Goal: Check status: Verify the current state of an ongoing process or item

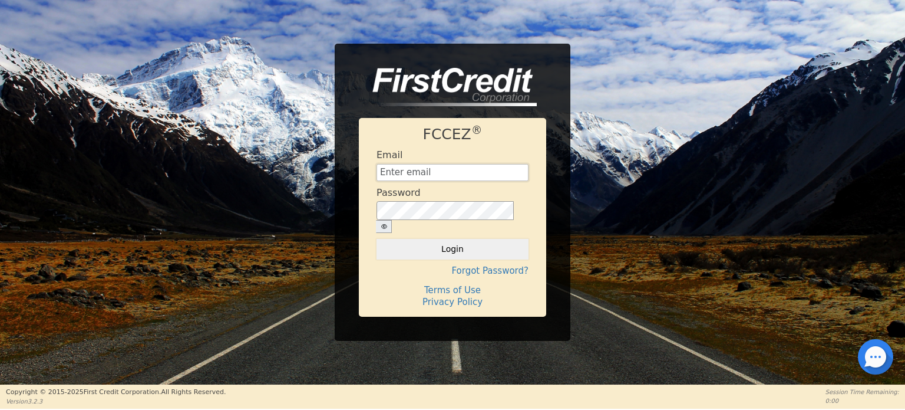
type input "[EMAIL_ADDRESS][DOMAIN_NAME]"
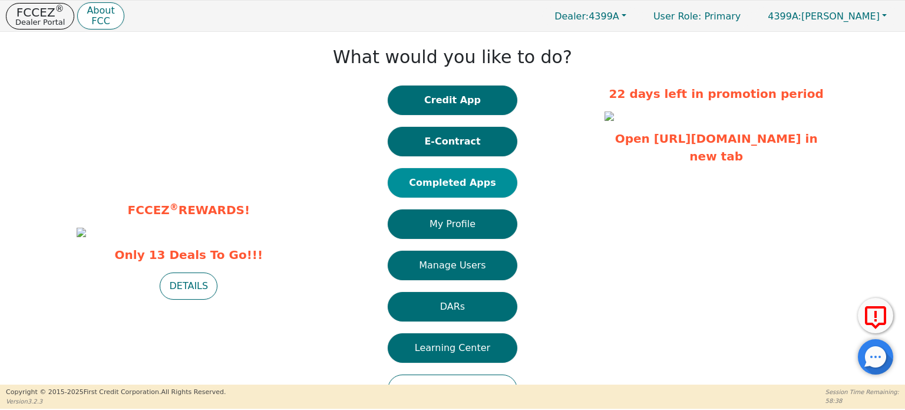
click at [470, 190] on button "Completed Apps" at bounding box center [453, 182] width 130 height 29
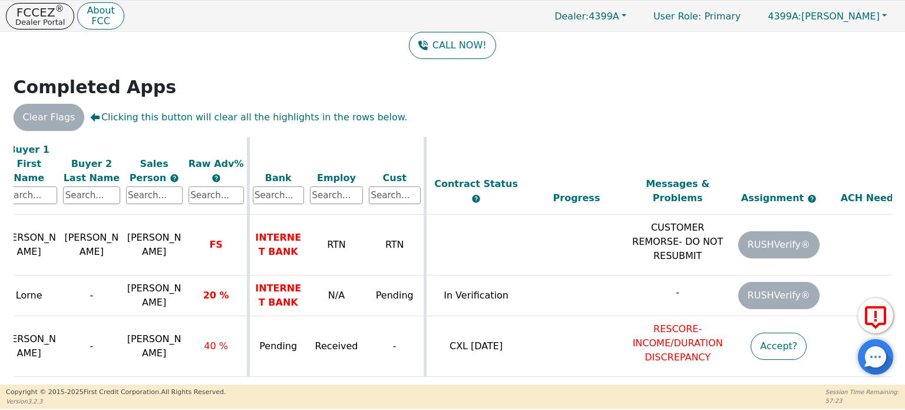
scroll to position [999, 338]
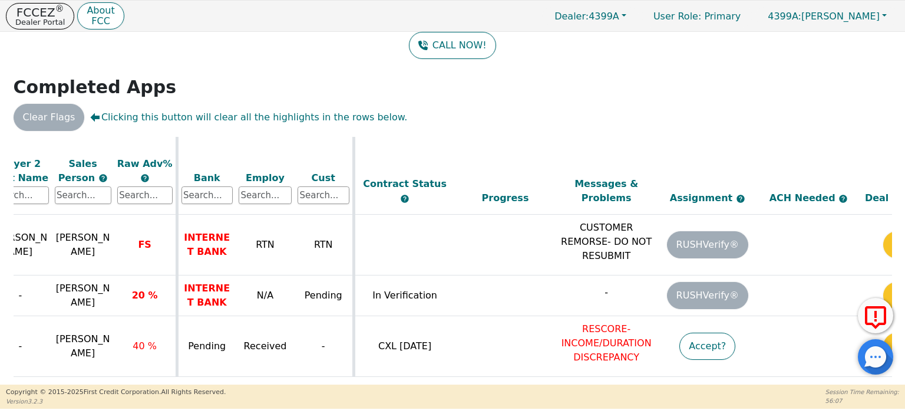
click at [688, 77] on h2 "Completed Apps" at bounding box center [453, 87] width 879 height 21
click at [687, 73] on div "Back Badges: Show badge for all score changes Show badge for verification updat…" at bounding box center [452, 120] width 905 height 353
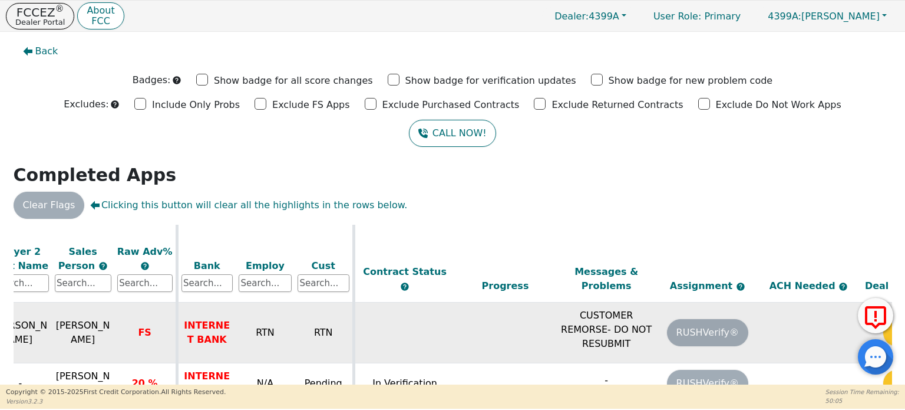
scroll to position [88, 0]
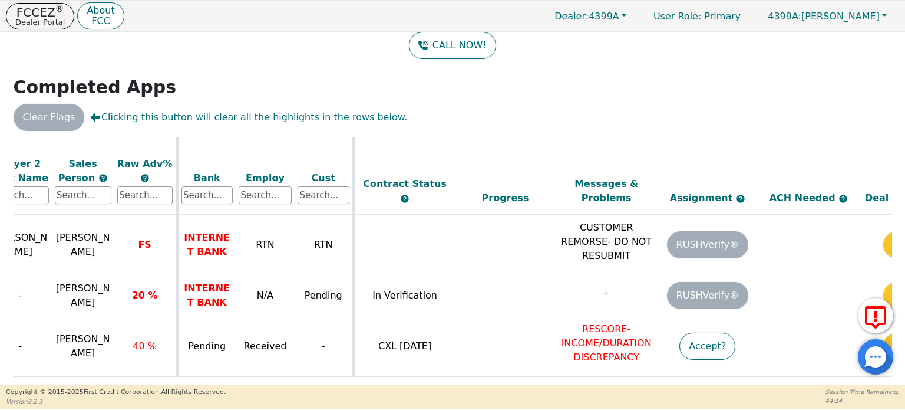
click at [757, 98] on div "Back Badges: Show badge for all score changes Show badge for verification updat…" at bounding box center [452, 120] width 905 height 353
drag, startPoint x: 429, startPoint y: 377, endPoint x: 301, endPoint y: 380, distance: 128.0
click at [301, 380] on div "ALL VALUES ON THIS PAGE ARE UPDATED IN REAL TIME VERIFICATION STATUS Do Not Wor…" at bounding box center [453, 260] width 879 height 246
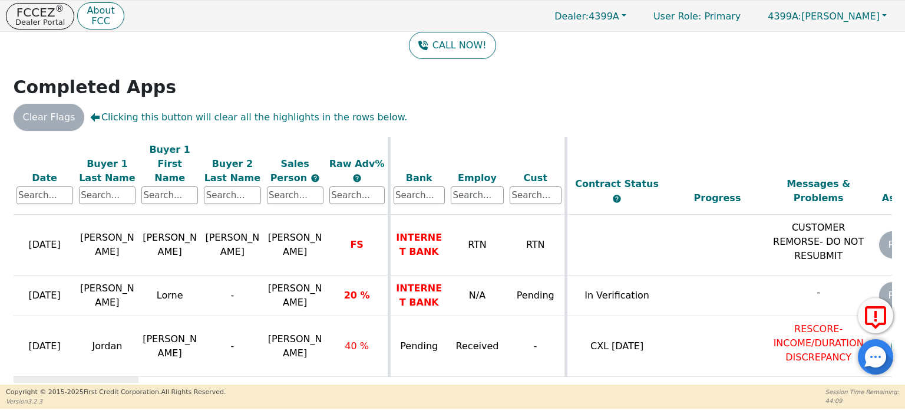
scroll to position [999, 124]
click at [116, 377] on td at bounding box center [15, 384] width 251 height 14
